Goal: Transaction & Acquisition: Purchase product/service

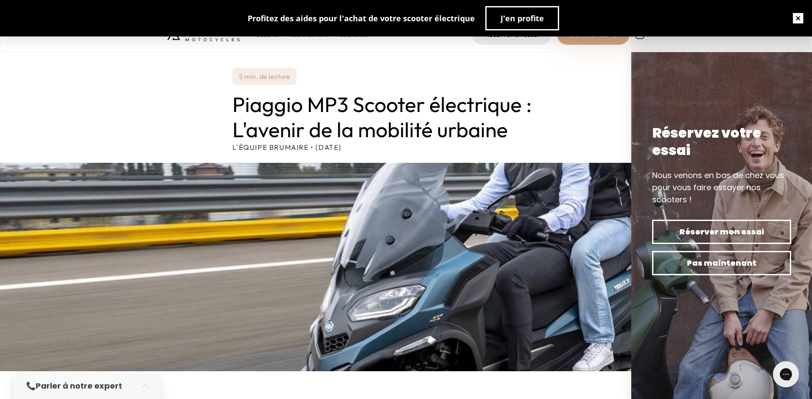
click at [799, 17] on button "button" at bounding box center [798, 18] width 28 height 28
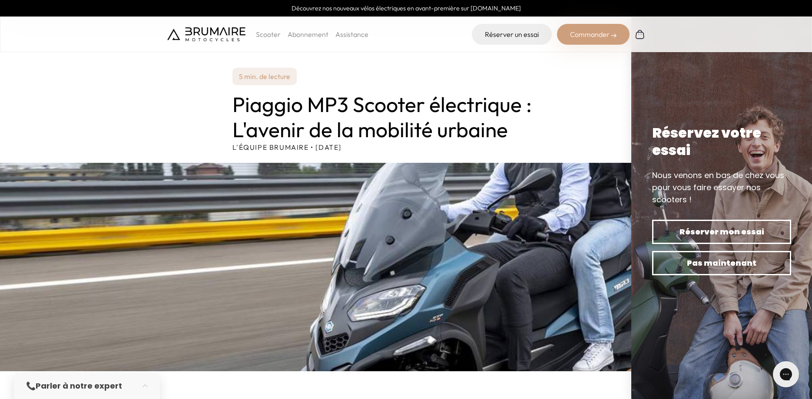
click at [195, 33] on img at bounding box center [206, 34] width 78 height 14
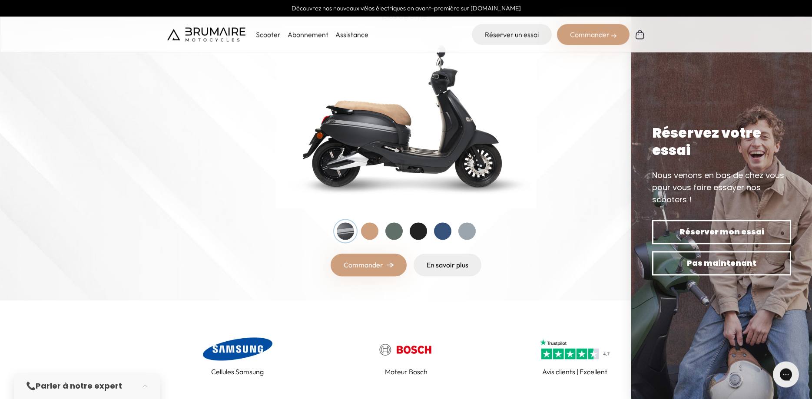
scroll to position [133, 0]
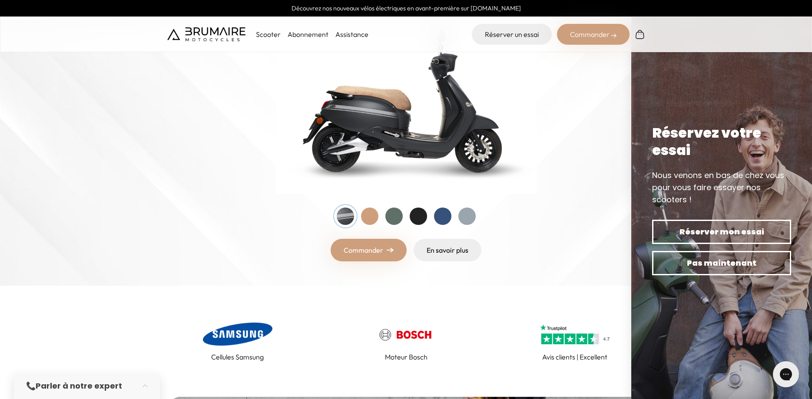
click at [371, 219] on div at bounding box center [369, 216] width 17 height 17
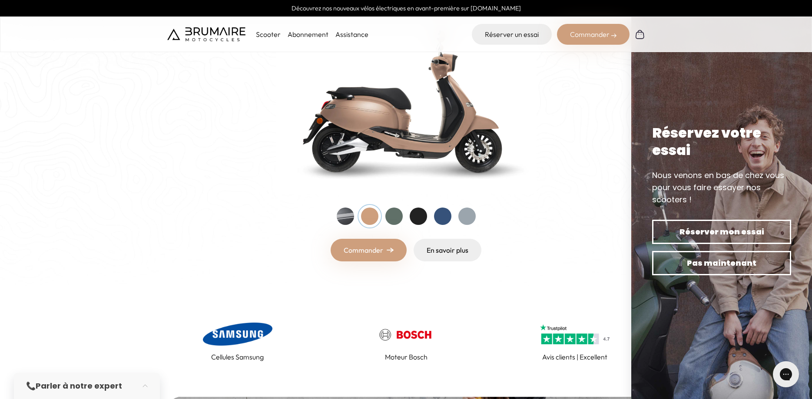
click at [393, 216] on div at bounding box center [393, 216] width 17 height 17
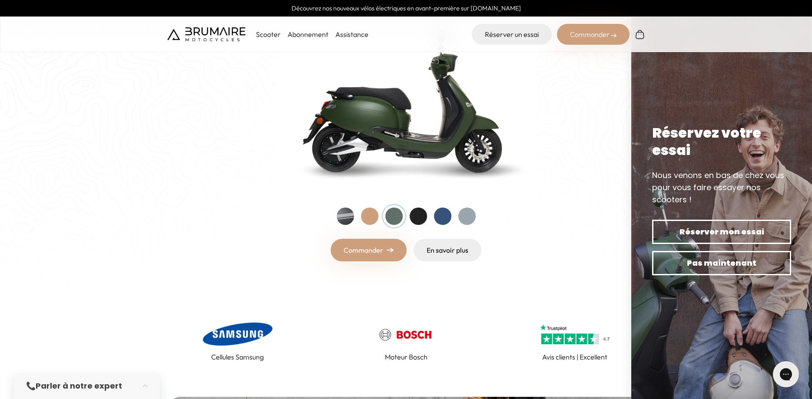
click at [421, 215] on div at bounding box center [418, 216] width 17 height 17
click at [450, 219] on div at bounding box center [442, 216] width 17 height 17
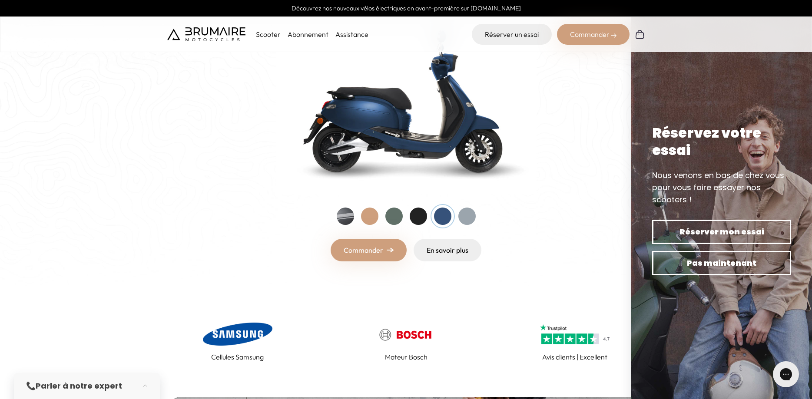
click at [476, 217] on div "Entrez dans une nouvelle ère Nouveau ! Découvrez notre nouveau scooter électriq…" at bounding box center [406, 99] width 478 height 323
click at [470, 217] on div at bounding box center [466, 216] width 17 height 17
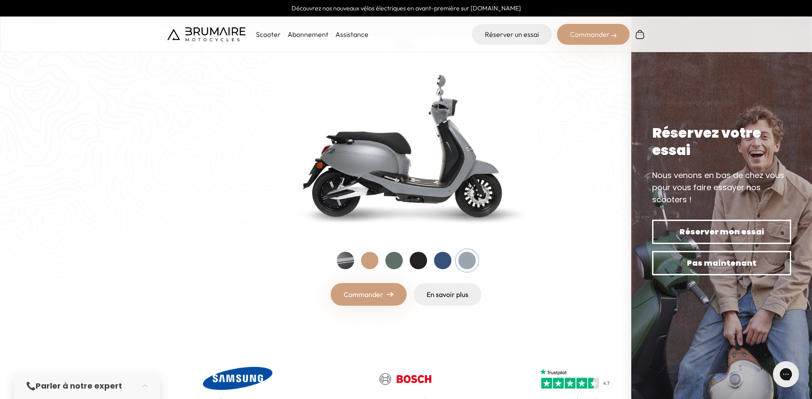
scroll to position [0, 0]
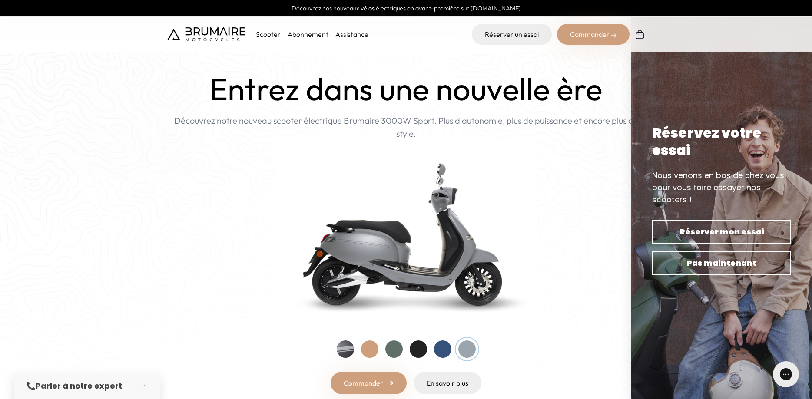
click at [259, 35] on p "Scooter" at bounding box center [268, 34] width 25 height 10
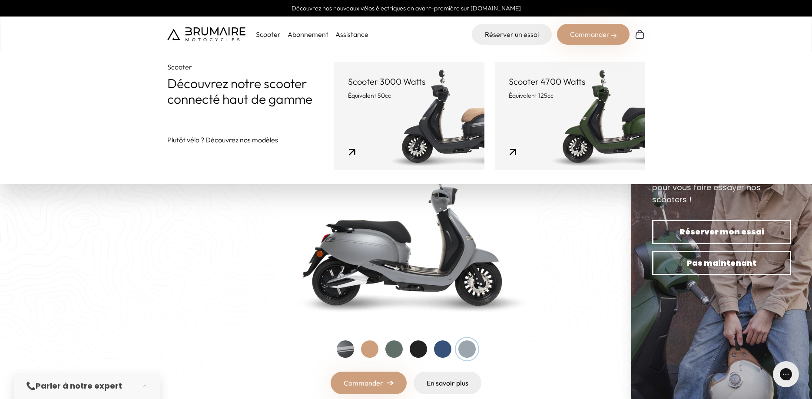
click at [538, 98] on p "Équivalent 125cc" at bounding box center [570, 95] width 123 height 9
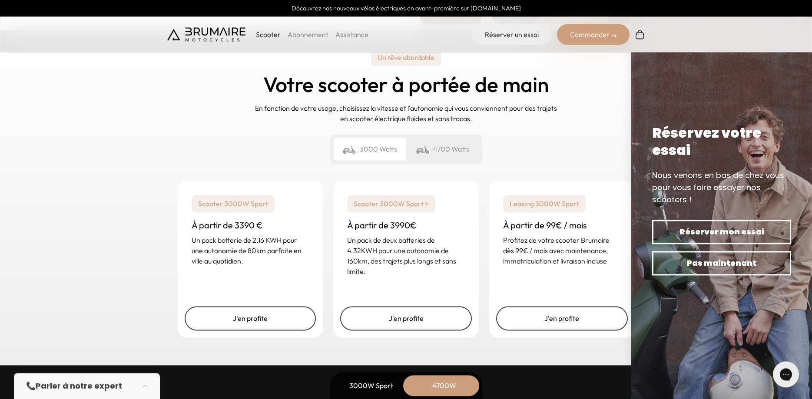
scroll to position [2127, 0]
click at [458, 150] on div "4700 Watts" at bounding box center [442, 148] width 73 height 23
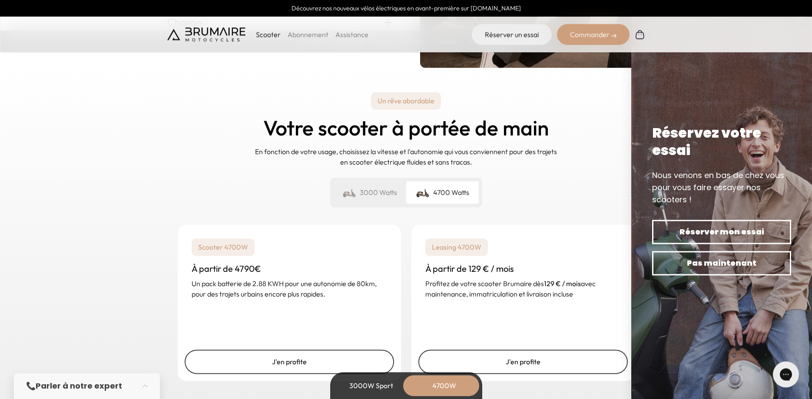
scroll to position [2131, 0]
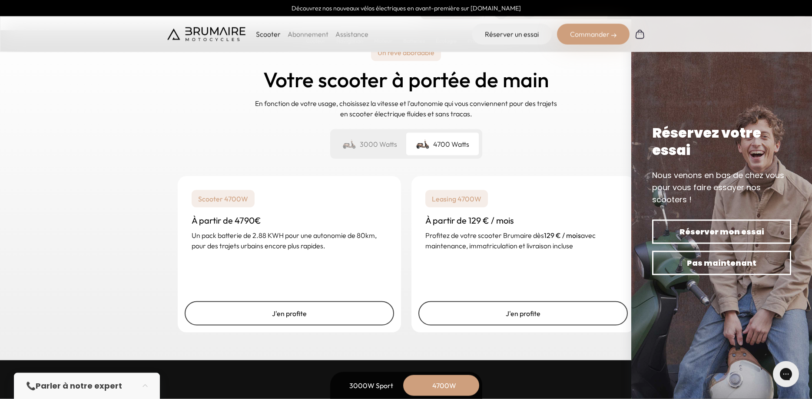
click at [371, 147] on div "3000 Watts" at bounding box center [370, 144] width 73 height 23
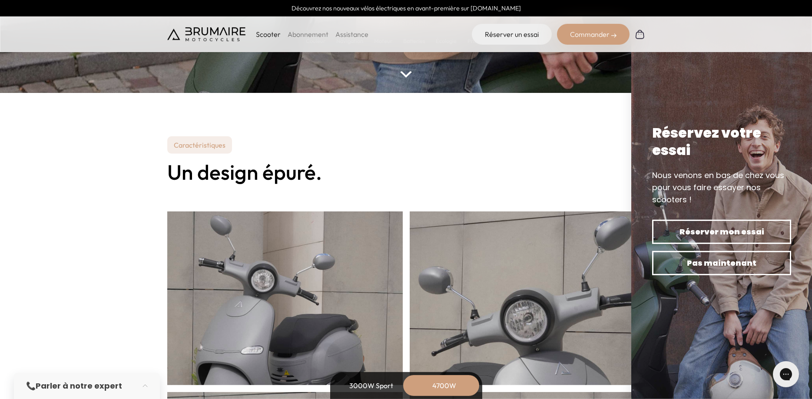
scroll to position [0, 0]
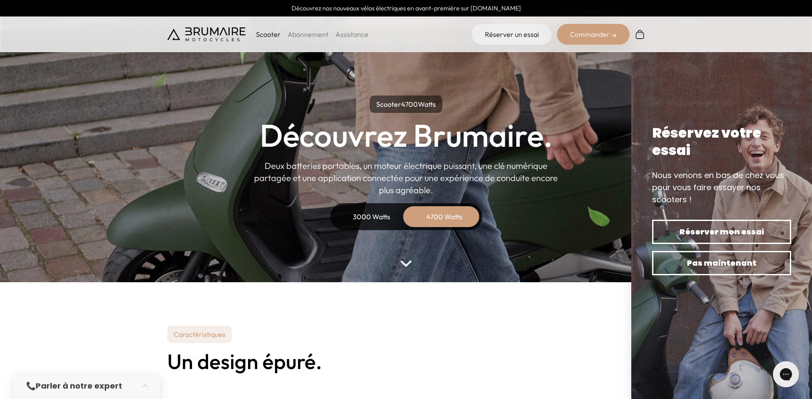
click at [209, 30] on img at bounding box center [206, 34] width 78 height 14
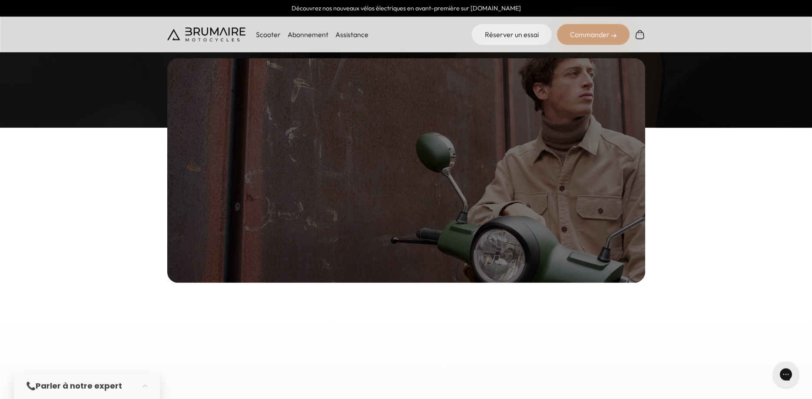
scroll to position [1064, 0]
